Goal: Navigation & Orientation: Understand site structure

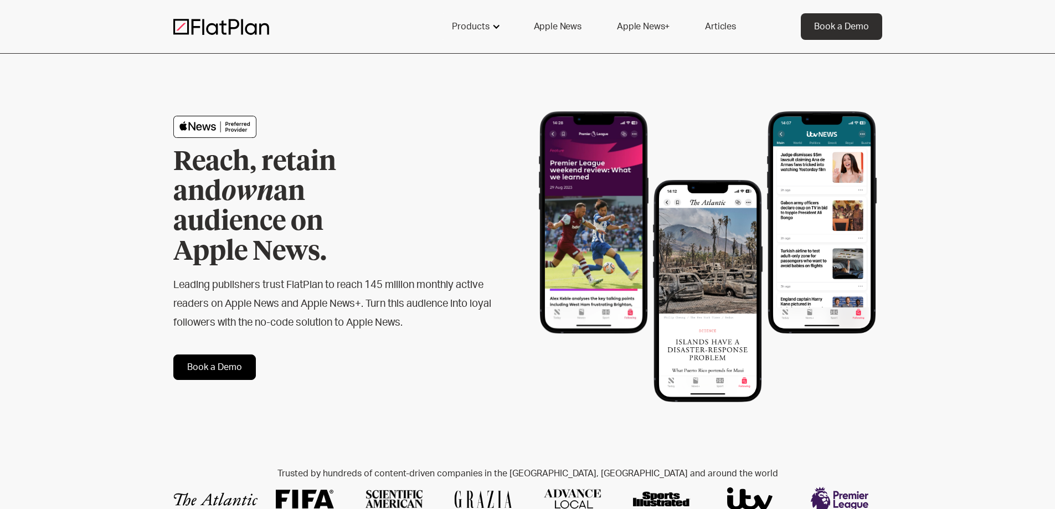
click at [485, 29] on div "Products" at bounding box center [471, 26] width 38 height 13
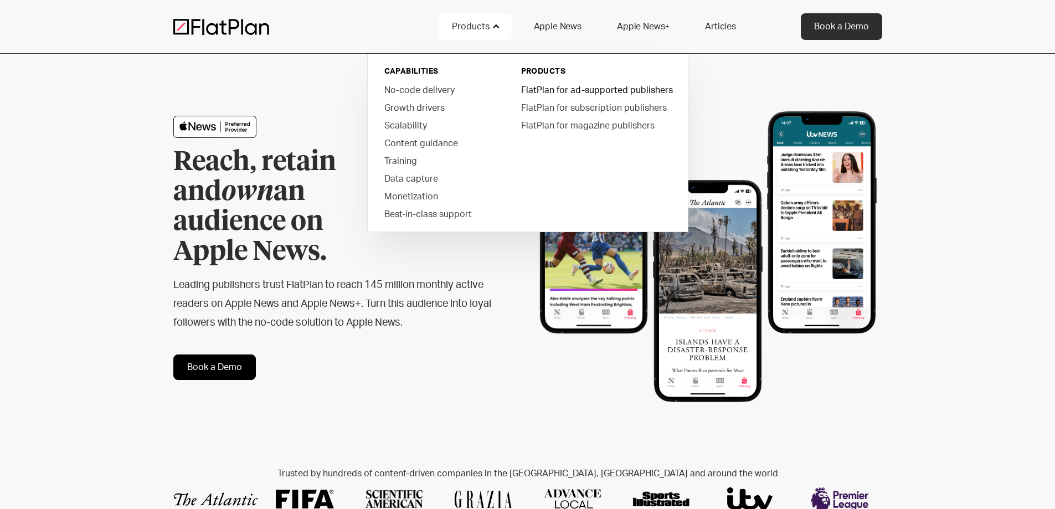
click at [567, 87] on link "FlatPlan for ad-supported publishers" at bounding box center [596, 90] width 168 height 18
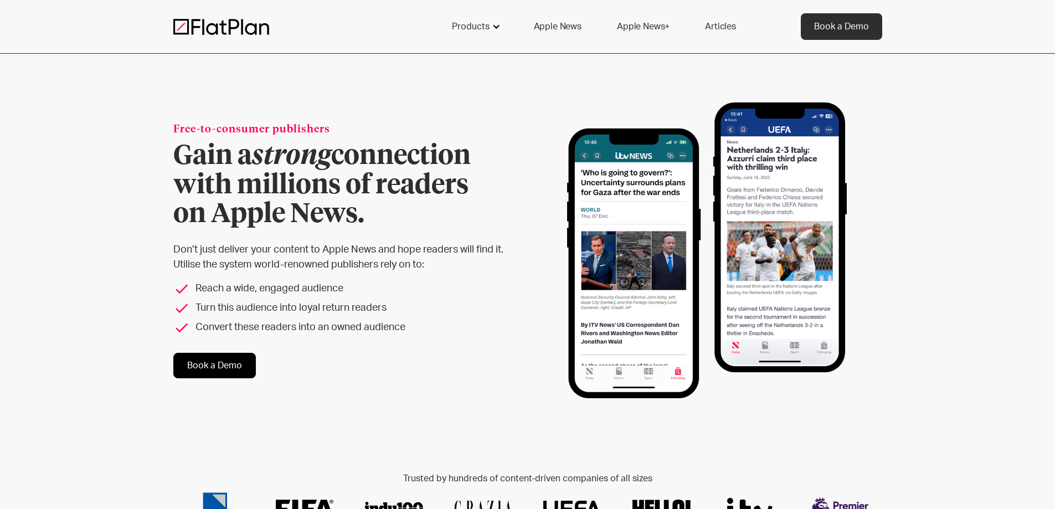
click at [493, 26] on div at bounding box center [496, 26] width 9 height 9
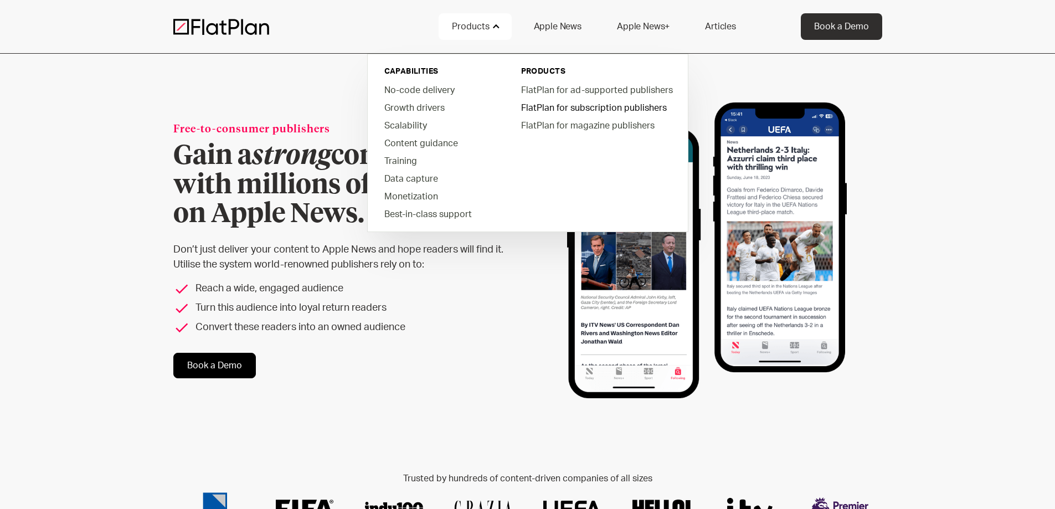
click at [571, 105] on link "FlatPlan for subscription publishers" at bounding box center [596, 108] width 168 height 18
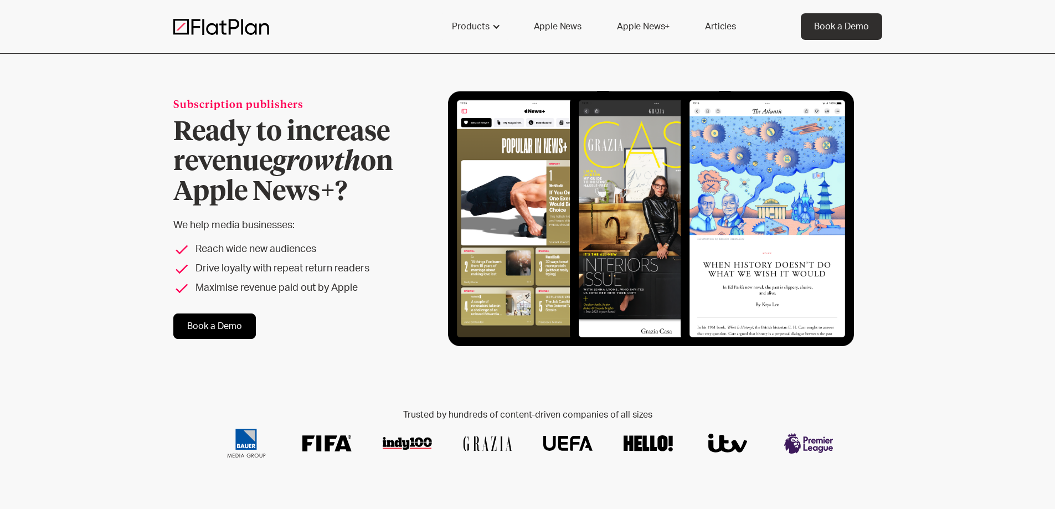
click at [574, 28] on link "Apple News" at bounding box center [557, 26] width 74 height 27
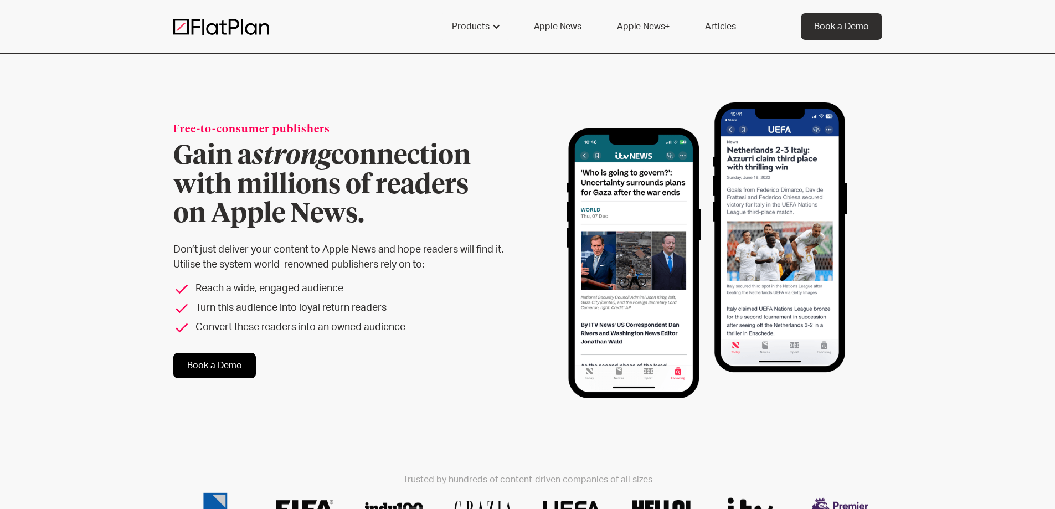
click at [721, 31] on link "Articles" at bounding box center [720, 26] width 58 height 27
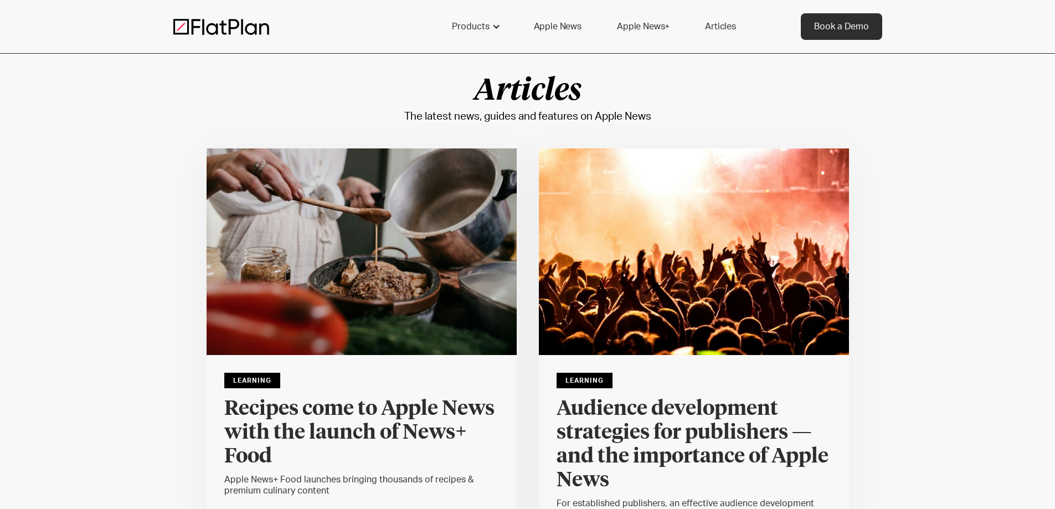
click at [264, 26] on img at bounding box center [221, 26] width 96 height 17
